Goal: Navigation & Orientation: Understand site structure

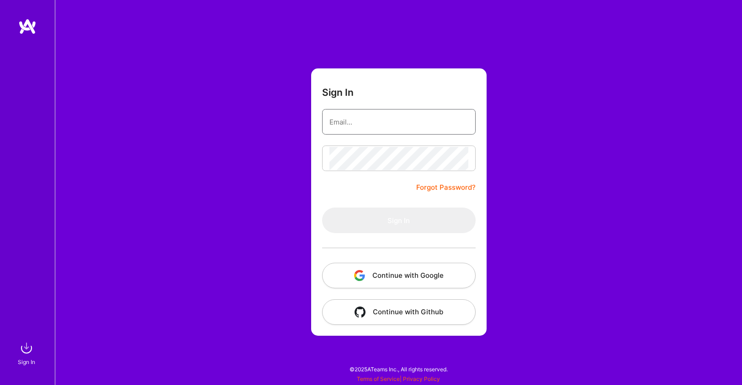
click at [373, 126] on input "email" at bounding box center [398, 122] width 139 height 23
type input "[EMAIL_ADDRESS][DOMAIN_NAME]"
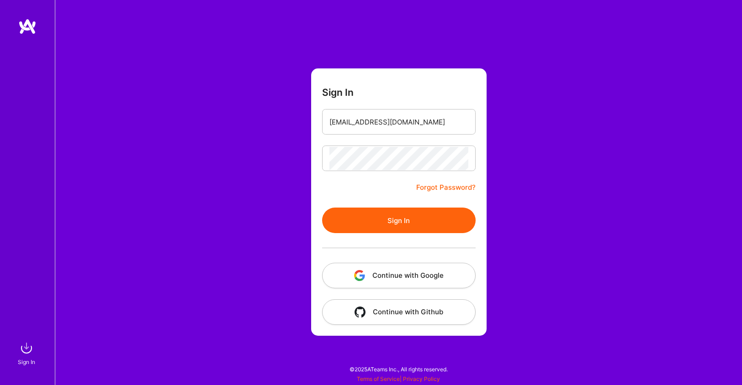
click at [411, 224] on button "Sign In" at bounding box center [398, 221] width 153 height 26
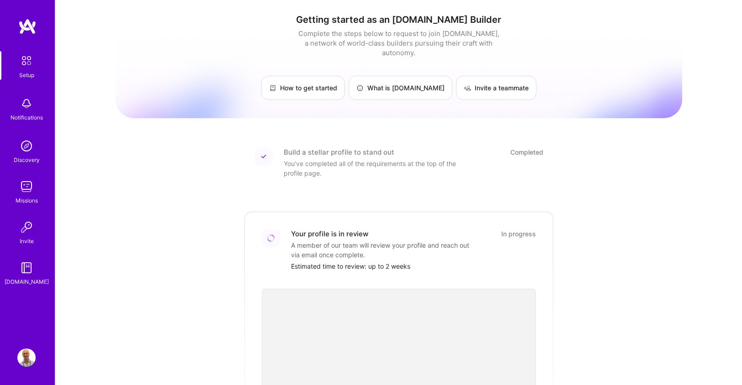
click at [24, 106] on img at bounding box center [26, 104] width 18 height 18
click at [24, 106] on div "Setup Notifications Discovery Missions Invite [DOMAIN_NAME]" at bounding box center [27, 169] width 55 height 236
click at [24, 106] on img at bounding box center [26, 104] width 18 height 18
click at [24, 106] on div "Setup Notifications Discovery Missions Invite [DOMAIN_NAME]" at bounding box center [27, 169] width 55 height 236
click at [27, 152] on img at bounding box center [26, 146] width 18 height 18
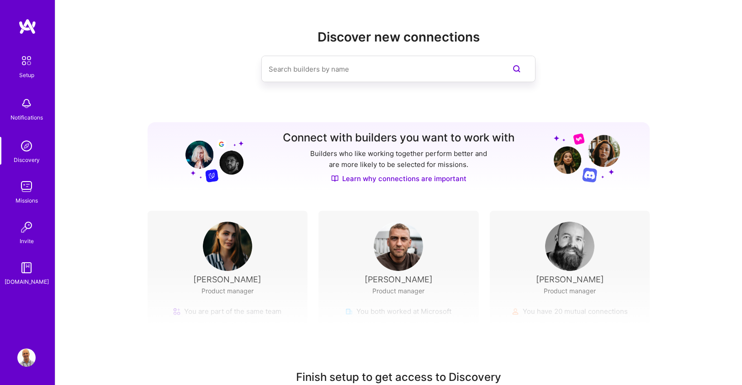
click at [24, 185] on img at bounding box center [26, 187] width 18 height 18
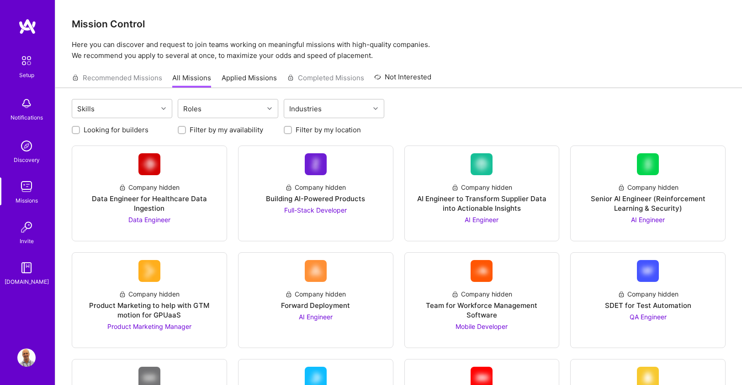
click at [25, 227] on img at bounding box center [26, 227] width 18 height 18
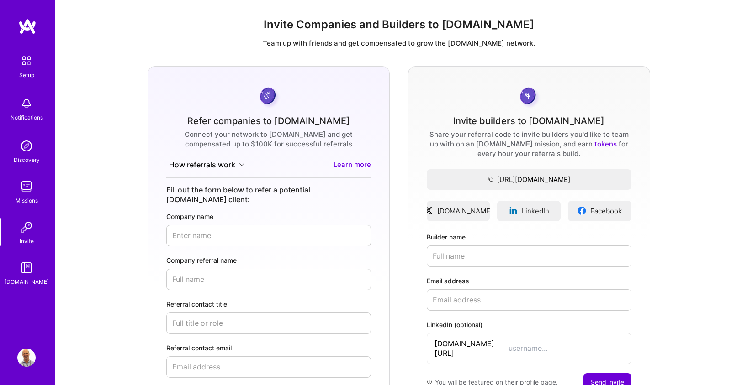
click at [26, 270] on img at bounding box center [26, 268] width 18 height 18
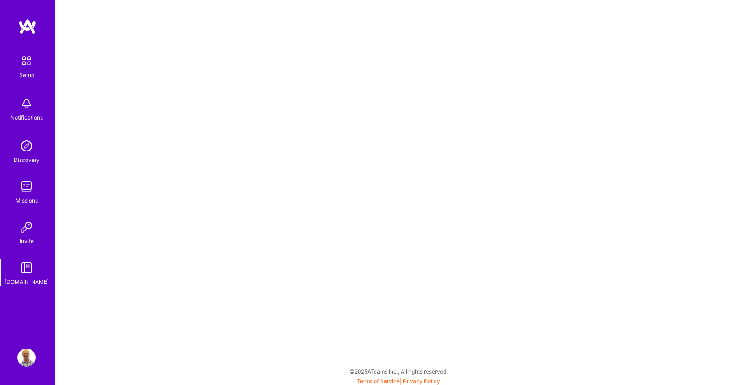
scroll to position [2, 0]
